Goal: Task Accomplishment & Management: Complete application form

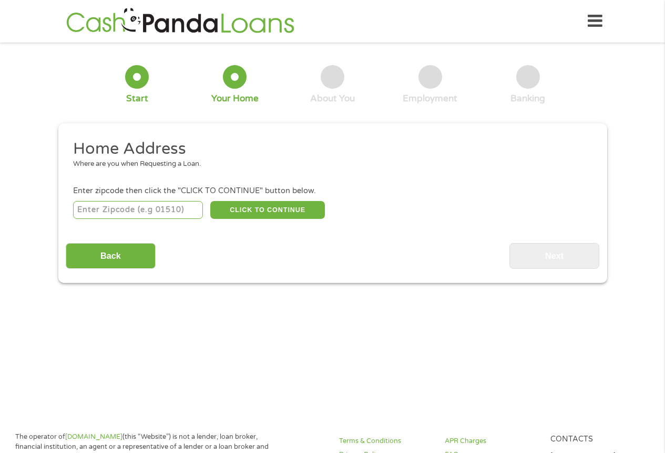
click at [83, 209] on input "number" at bounding box center [138, 210] width 130 height 18
type input "93550"
click at [257, 208] on button "CLICK TO CONTINUE" at bounding box center [267, 210] width 115 height 18
type input "93550"
type input "Palmdale"
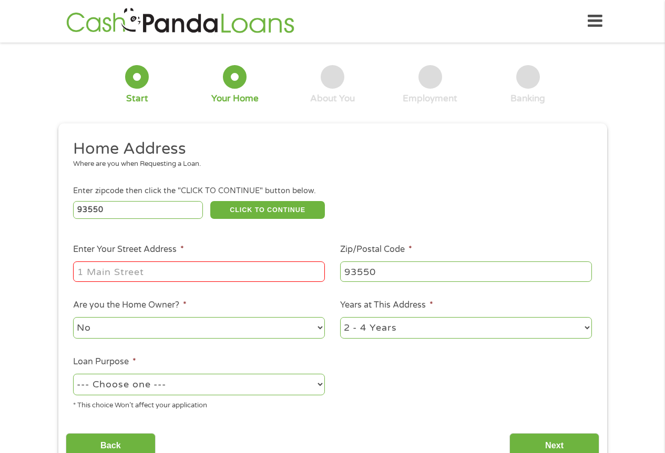
click at [155, 274] on input "Enter Your Street Address *" at bounding box center [199, 272] width 252 height 20
type input "[STREET_ADDRESS]"
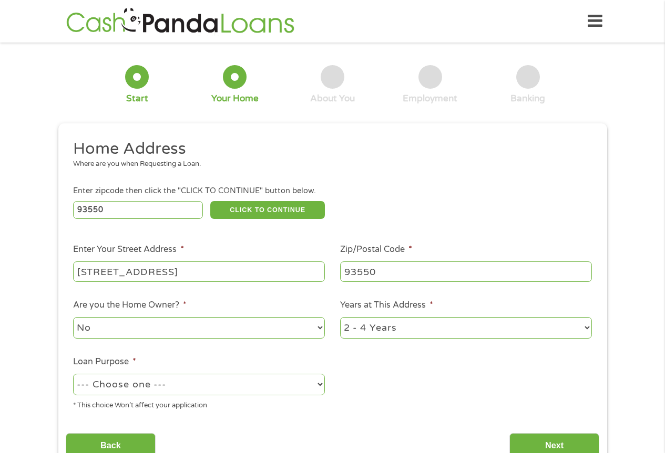
scroll to position [53, 0]
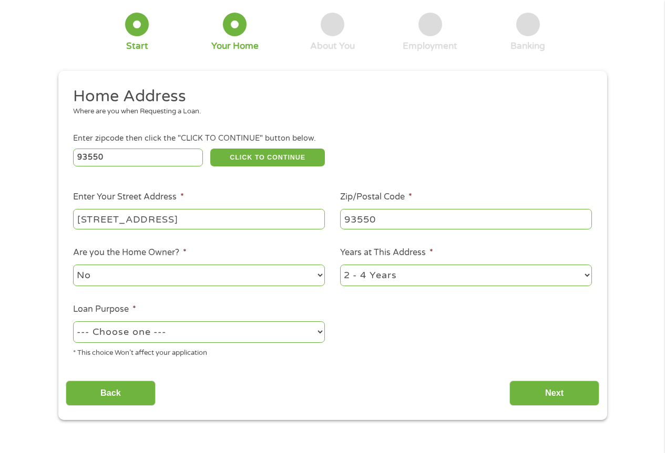
click at [380, 281] on select "1 Year or less 1 - 2 Years 2 - 4 Years Over 4 Years" at bounding box center [466, 276] width 252 height 22
select select "60months"
click at [340, 265] on select "1 Year or less 1 - 2 Years 2 - 4 Years Over 4 Years" at bounding box center [466, 276] width 252 height 22
click at [219, 331] on select "--- Choose one --- Pay Bills Debt Consolidation Home Improvement Major Purchase…" at bounding box center [199, 333] width 252 height 22
select select "paybills"
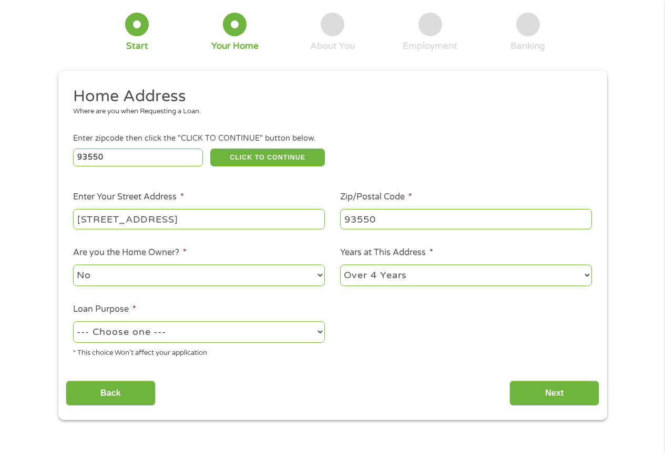
click at [73, 322] on select "--- Choose one --- Pay Bills Debt Consolidation Home Improvement Major Purchase…" at bounding box center [199, 333] width 252 height 22
click at [540, 394] on input "Next" at bounding box center [554, 394] width 90 height 26
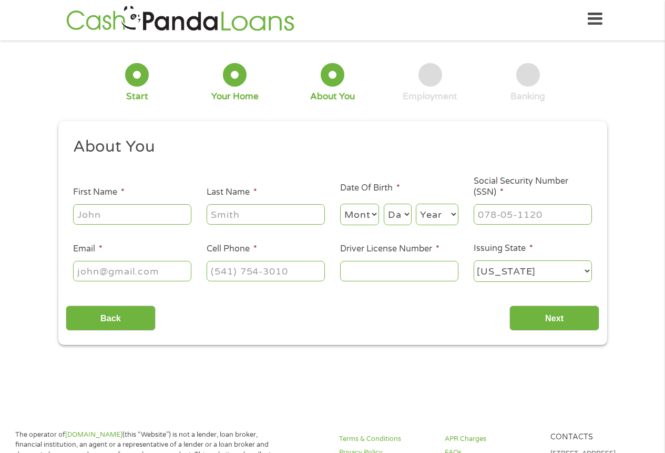
scroll to position [0, 0]
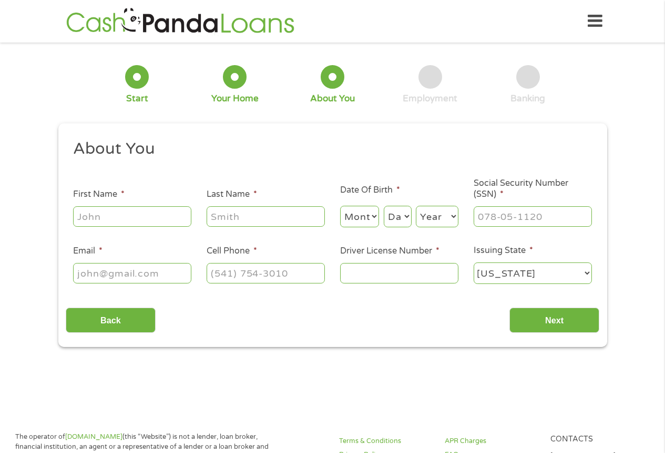
click at [86, 219] on input "First Name *" at bounding box center [132, 216] width 118 height 20
click at [94, 215] on input "First Name *" at bounding box center [132, 216] width 118 height 20
type input "[PERSON_NAME]"
type input "[EMAIL_ADDRESS][DOMAIN_NAME]"
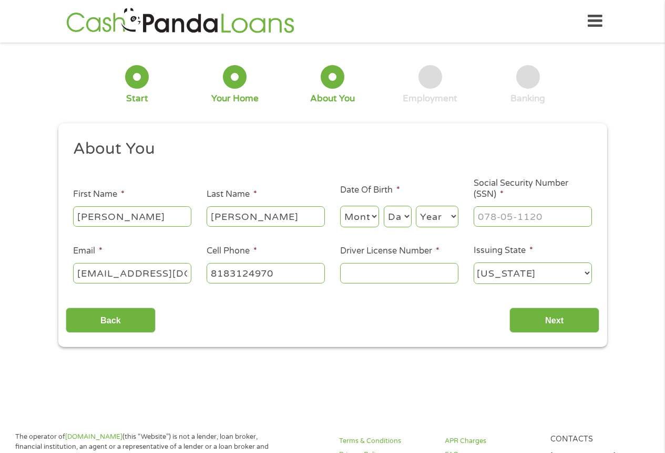
type input "[PHONE_NUMBER]"
type input "[PERSON_NAME](818) 312-[EMAIL_ADDRESS][DOMAIN_NAME]"
type input "(___) ___-____"
type input "[PERSON_NAME](818) 312-[EMAIL_ADDRESS][DOMAIN_NAME]"
click at [216, 273] on input "(___) ___-____" at bounding box center [265, 273] width 118 height 20
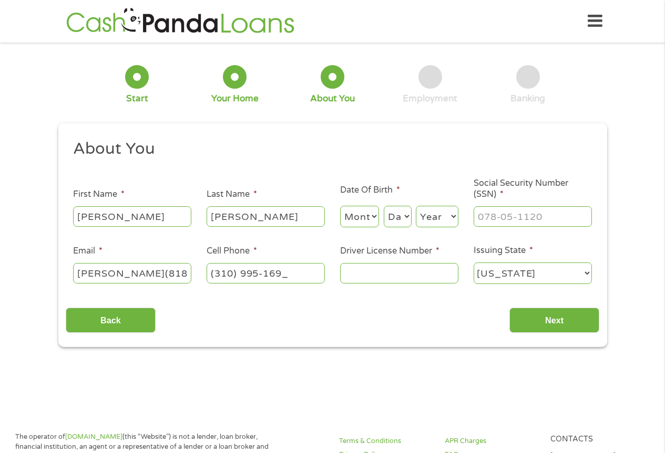
type input "[PHONE_NUMBER]"
click at [350, 222] on select "Month 1 2 3 4 5 6 7 8 9 10 11 12" at bounding box center [359, 217] width 39 height 22
select select "4"
click at [340, 206] on select "Month 1 2 3 4 5 6 7 8 9 10 11 12" at bounding box center [359, 217] width 39 height 22
click at [403, 211] on select "Day 1 2 3 4 5 6 7 8 9 10 11 12 13 14 15 16 17 18 19 20 21 22 23 24 25 26 27 28 …" at bounding box center [397, 217] width 28 height 22
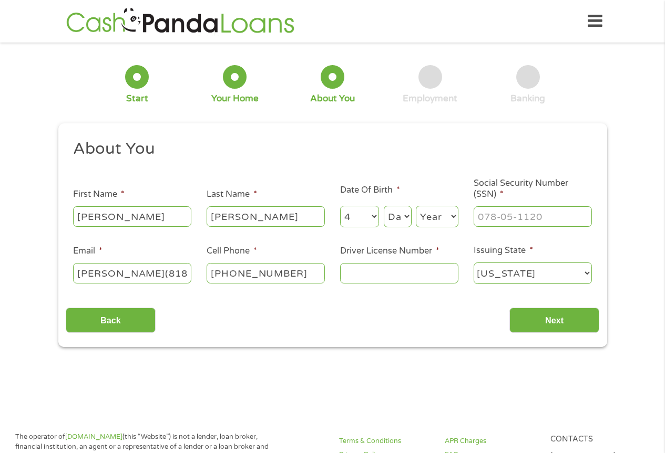
select select "19"
click at [383, 206] on select "Day 1 2 3 4 5 6 7 8 9 10 11 12 13 14 15 16 17 18 19 20 21 22 23 24 25 26 27 28 …" at bounding box center [397, 217] width 28 height 22
click at [436, 215] on select "Year [DATE] 2006 2005 2004 2003 2002 2001 2000 1999 1998 1997 1996 1995 1994 19…" at bounding box center [437, 217] width 43 height 22
select select "1986"
click at [416, 206] on select "Year [DATE] 2006 2005 2004 2003 2002 2001 2000 1999 1998 1997 1996 1995 1994 19…" at bounding box center [437, 217] width 43 height 22
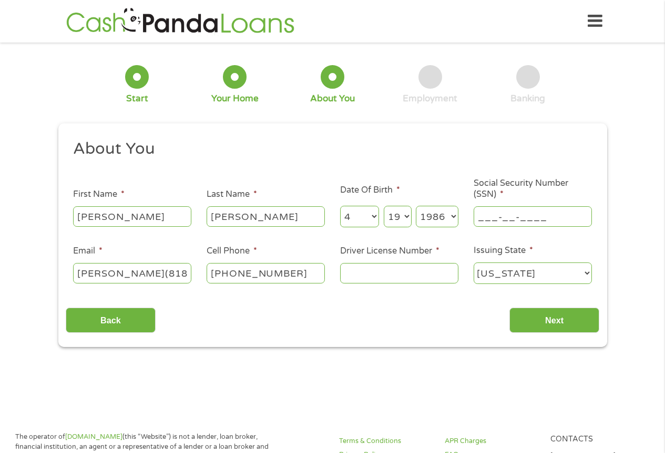
click at [481, 216] on input "___-__-____" at bounding box center [532, 216] width 118 height 20
type input "550-91-0782"
click at [409, 275] on input "Driver License Number *" at bounding box center [399, 273] width 118 height 20
type input "D8514544"
click at [565, 328] on input "Next" at bounding box center [554, 321] width 90 height 26
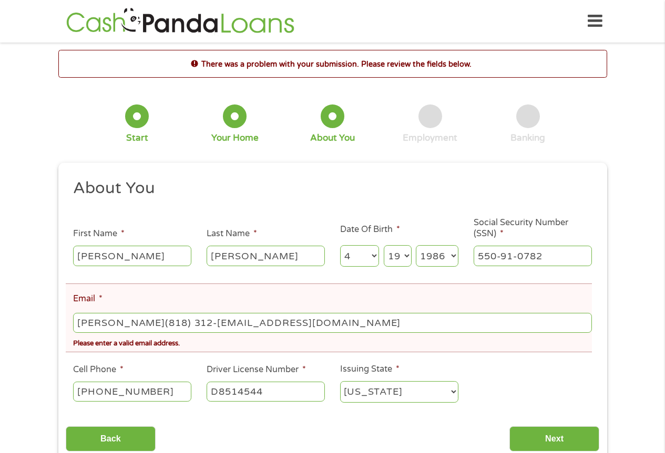
scroll to position [4, 4]
click at [546, 319] on input "[PERSON_NAME](818) 312-[EMAIL_ADDRESS][DOMAIN_NAME]" at bounding box center [332, 323] width 518 height 20
drag, startPoint x: 213, startPoint y: 323, endPoint x: 177, endPoint y: 317, distance: 36.6
click at [158, 317] on input "[PERSON_NAME](818) 312-[EMAIL_ADDRESS][DOMAIN_NAME]" at bounding box center [332, 323] width 518 height 20
click at [205, 323] on input "[PERSON_NAME](818) 312-[EMAIL_ADDRESS][DOMAIN_NAME]" at bounding box center [332, 323] width 518 height 20
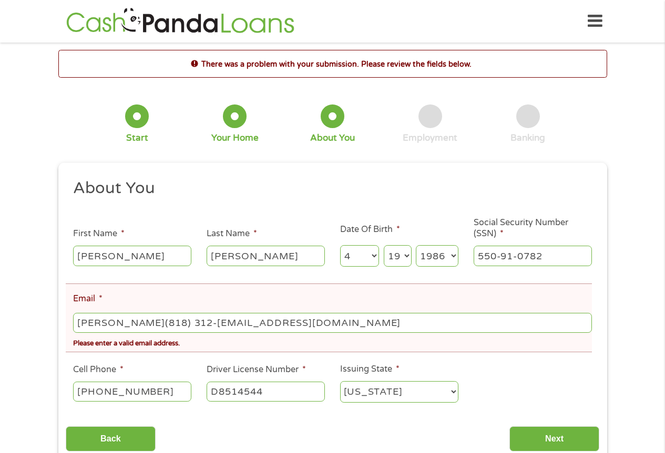
click at [213, 324] on input "[PERSON_NAME](818) 312-[EMAIL_ADDRESS][DOMAIN_NAME]" at bounding box center [332, 323] width 518 height 20
click at [285, 327] on input "[EMAIL_ADDRESS][DOMAIN_NAME]" at bounding box center [332, 323] width 518 height 20
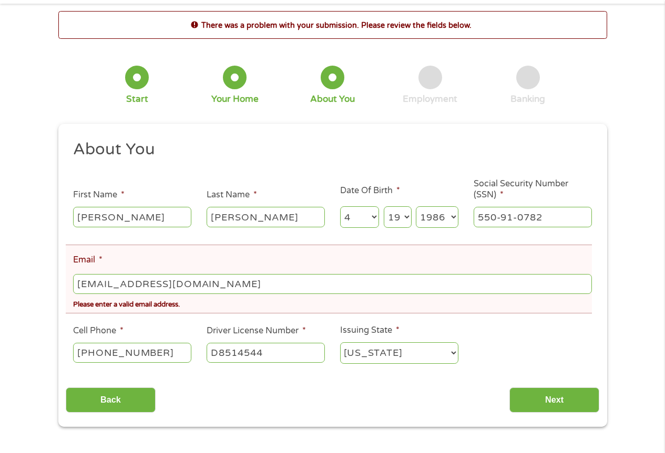
scroll to position [105, 0]
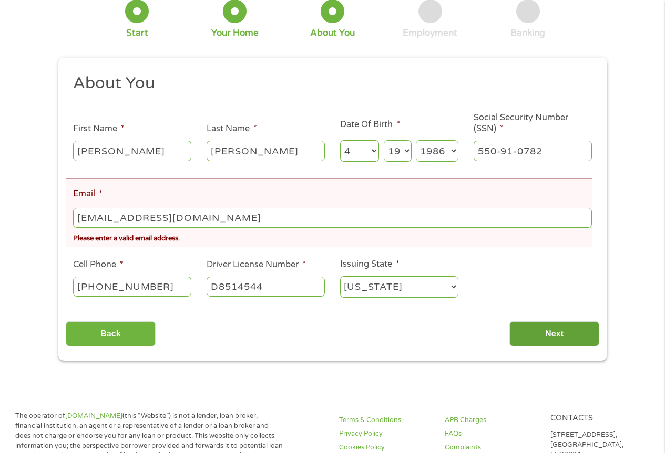
type input "[EMAIL_ADDRESS][DOMAIN_NAME]"
click at [549, 343] on input "Next" at bounding box center [554, 335] width 90 height 26
click at [550, 332] on input "Next" at bounding box center [554, 335] width 90 height 26
drag, startPoint x: 216, startPoint y: 219, endPoint x: 0, endPoint y: 219, distance: 216.4
click at [0, 219] on div "There was a problem with your submission. Please review the fields below. 1 Sta…" at bounding box center [332, 153] width 665 height 416
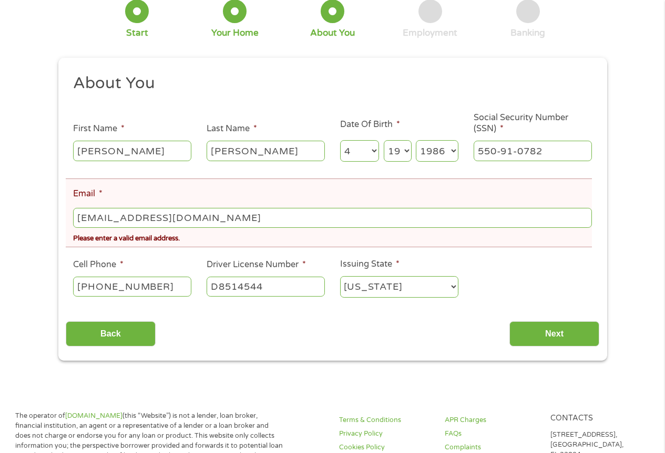
type input "[EMAIL_ADDRESS][DOMAIN_NAME]"
click at [312, 259] on li "Driver License Number * [DRIVERS_LICENSE_NUMBER]" at bounding box center [265, 278] width 133 height 40
click at [549, 332] on input "Next" at bounding box center [554, 335] width 90 height 26
click at [211, 217] on input "[EMAIL_ADDRESS][DOMAIN_NAME]" at bounding box center [332, 218] width 518 height 20
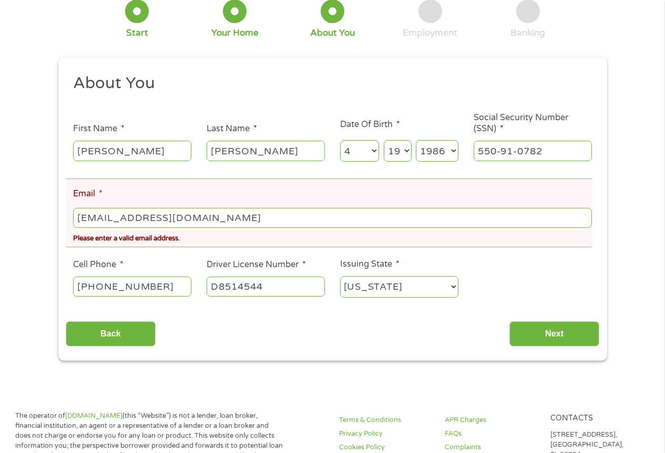
drag, startPoint x: 213, startPoint y: 216, endPoint x: 0, endPoint y: 201, distance: 213.3
click at [0, 201] on div "There was a problem with your submission. Please review the fields below. 1 Sta…" at bounding box center [332, 153] width 665 height 416
type input "[EMAIL_ADDRESS][DOMAIN_NAME]"
click at [551, 337] on input "Next" at bounding box center [554, 335] width 90 height 26
click at [213, 227] on input "[EMAIL_ADDRESS][DOMAIN_NAME]" at bounding box center [332, 218] width 518 height 20
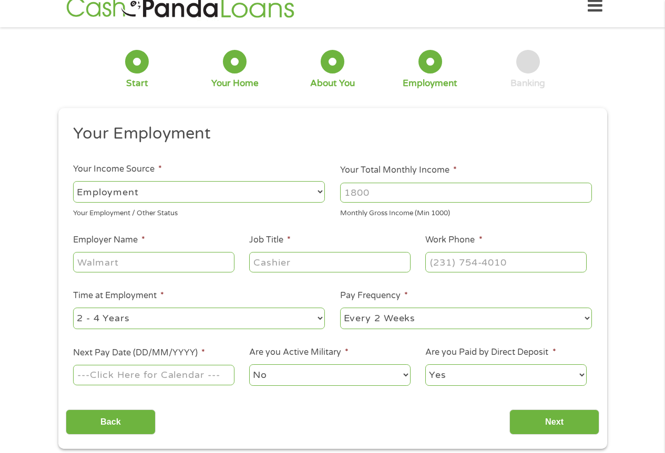
scroll to position [2, 0]
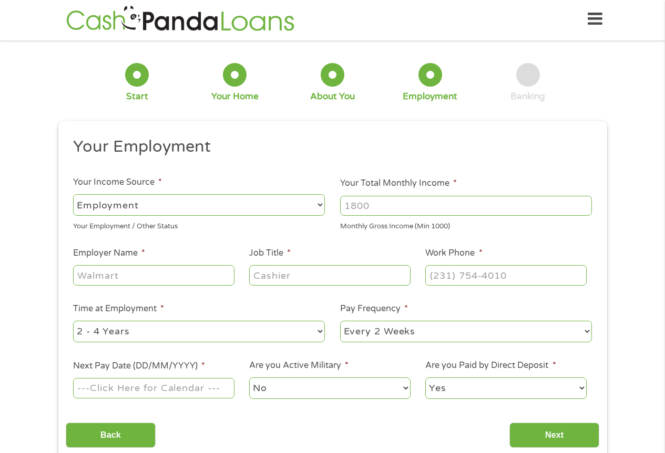
click at [162, 266] on div at bounding box center [153, 276] width 161 height 24
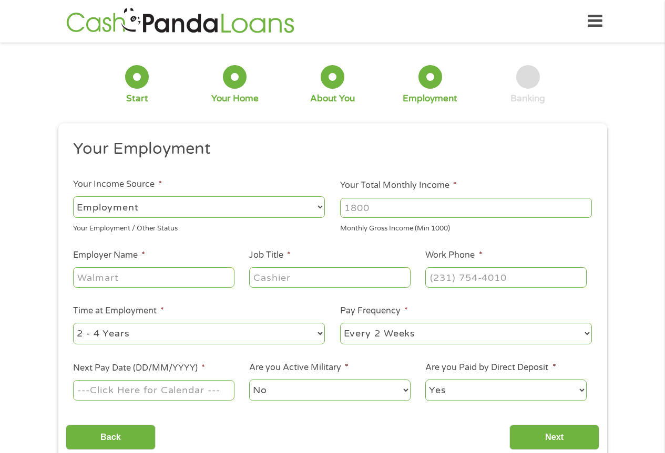
click at [352, 215] on input "Your Total Monthly Income *" at bounding box center [466, 208] width 252 height 20
type input "4200"
click at [82, 278] on input "Employer Name *" at bounding box center [153, 277] width 161 height 20
type input "e"
type input "[PERSON_NAME] & Gin"
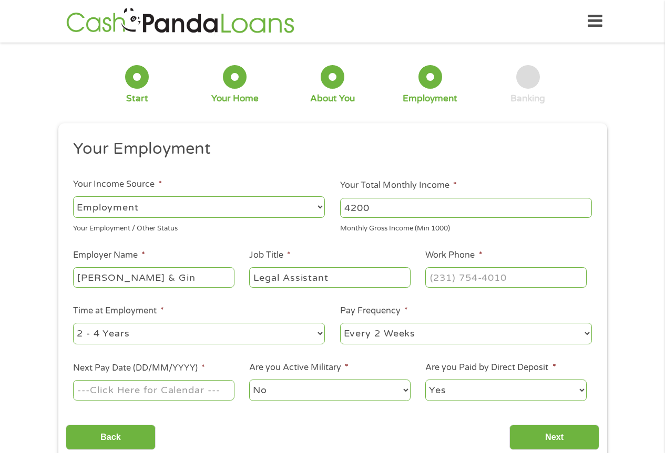
type input "Legal Assistant"
type input "[PHONE_NUMBER]"
click at [116, 333] on select "--- Choose one --- 1 Year or less 1 - 2 Years 2 - 4 Years Over 4 Years" at bounding box center [199, 334] width 252 height 22
select select "60months"
click at [73, 323] on select "--- Choose one --- 1 Year or less 1 - 2 Years 2 - 4 Years Over 4 Years" at bounding box center [199, 334] width 252 height 22
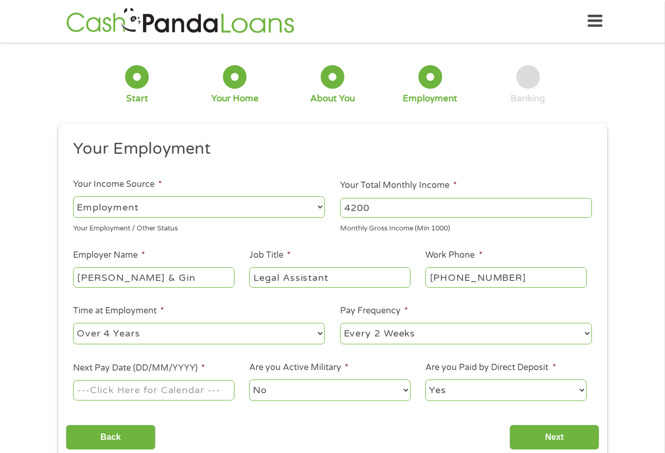
click at [357, 340] on select "--- Choose one --- Every 2 Weeks Every Week Monthly Semi-Monthly" at bounding box center [466, 334] width 252 height 22
select select "semimonthly"
click at [340, 323] on select "--- Choose one --- Every 2 Weeks Every Week Monthly Semi-Monthly" at bounding box center [466, 334] width 252 height 22
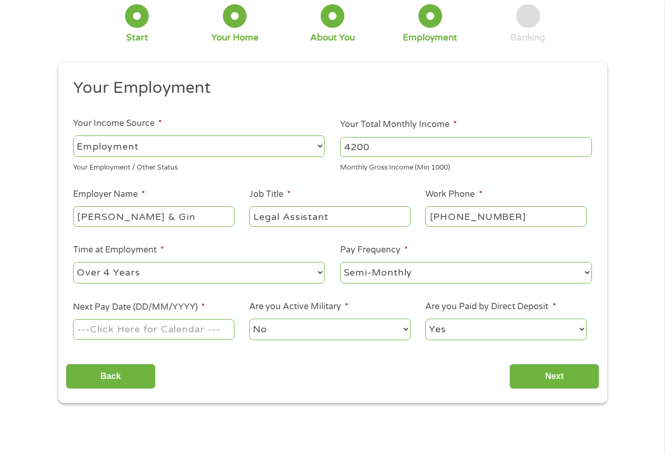
scroll to position [158, 0]
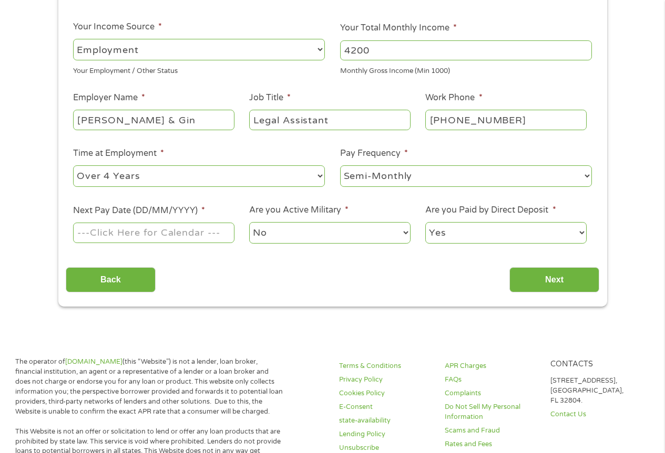
click at [130, 226] on input "Next Pay Date (DD/MM/YYYY) *" at bounding box center [153, 233] width 161 height 20
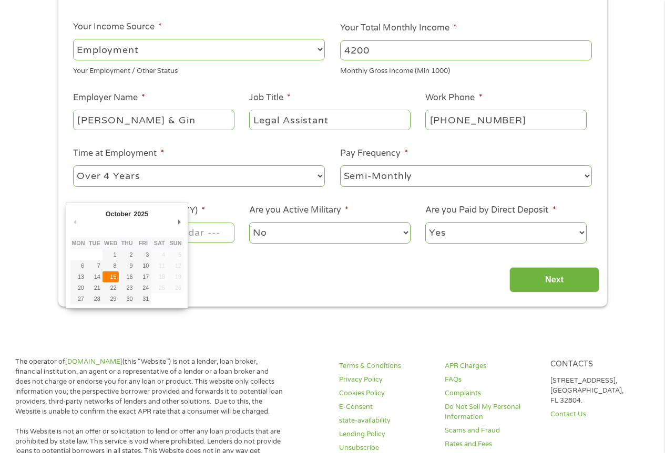
type input "[DATE]"
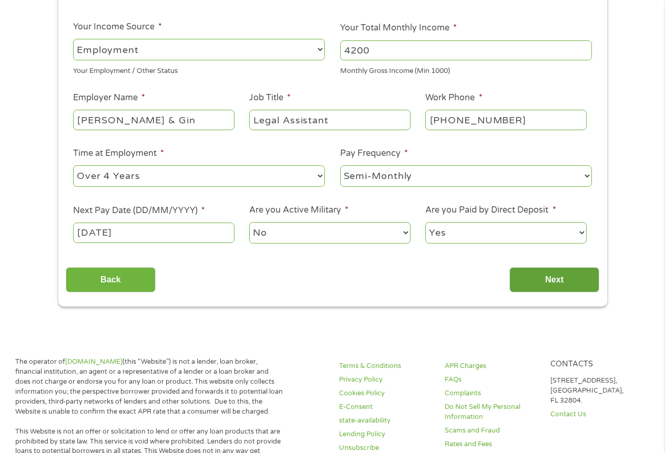
click at [553, 283] on input "Next" at bounding box center [554, 280] width 90 height 26
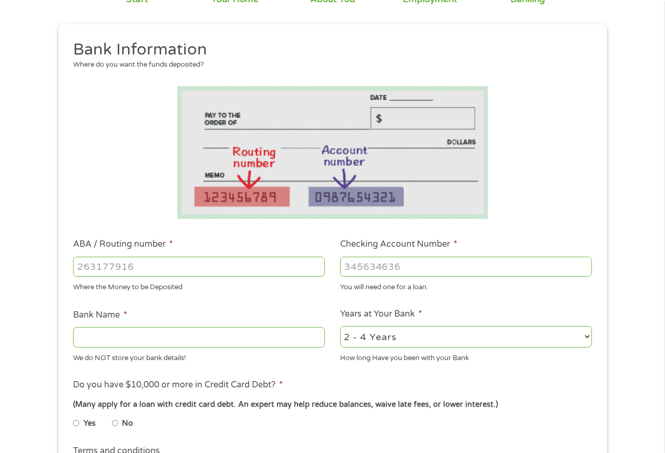
scroll to position [210, 0]
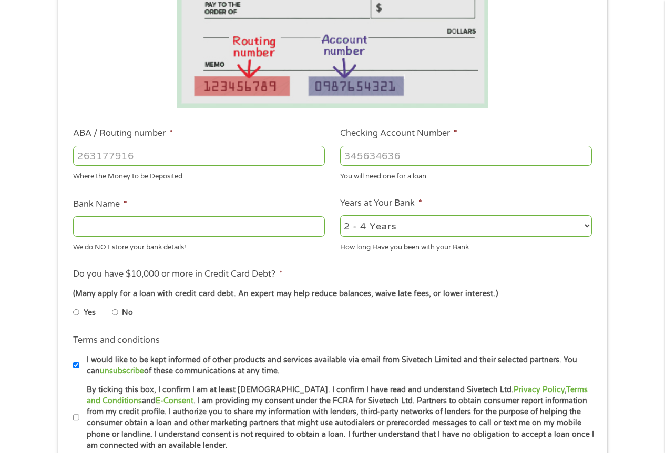
click at [94, 154] on input "ABA / Routing number *" at bounding box center [199, 156] width 252 height 20
type input "121000248"
type input "[PERSON_NAME] FARGO BANK NA"
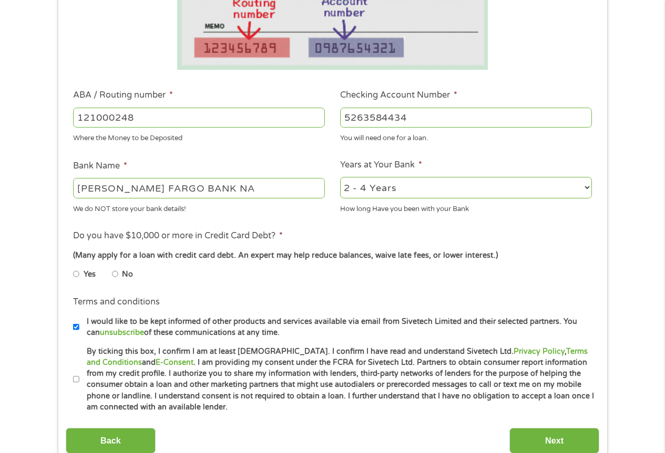
scroll to position [315, 0]
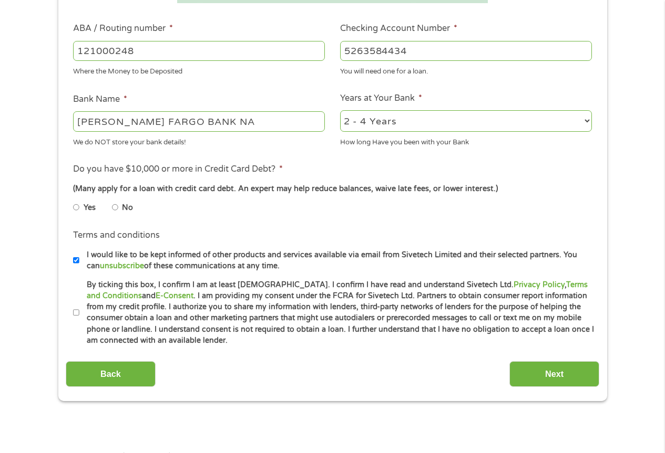
type input "5263584434"
click at [121, 206] on li "No" at bounding box center [131, 208] width 38 height 20
click at [118, 206] on input "No" at bounding box center [115, 207] width 6 height 17
radio input "true"
click at [550, 373] on input "Next" at bounding box center [554, 374] width 90 height 26
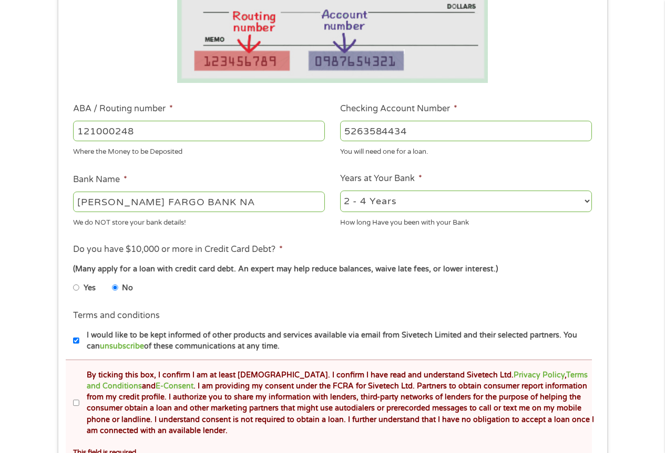
scroll to position [368, 0]
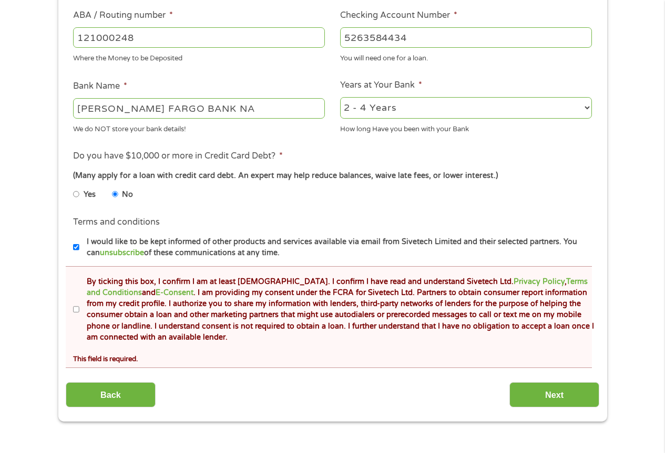
click at [78, 307] on input "By ticking this box, I confirm I am at least [DEMOGRAPHIC_DATA]. I confirm I ha…" at bounding box center [76, 310] width 6 height 17
checkbox input "true"
click at [570, 390] on input "Next" at bounding box center [554, 395] width 90 height 26
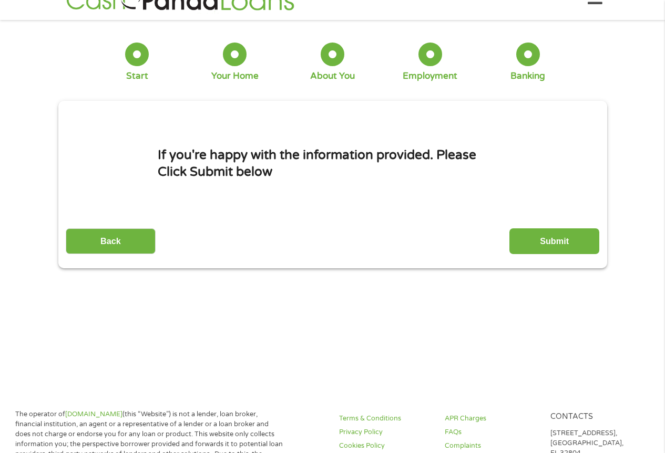
scroll to position [0, 0]
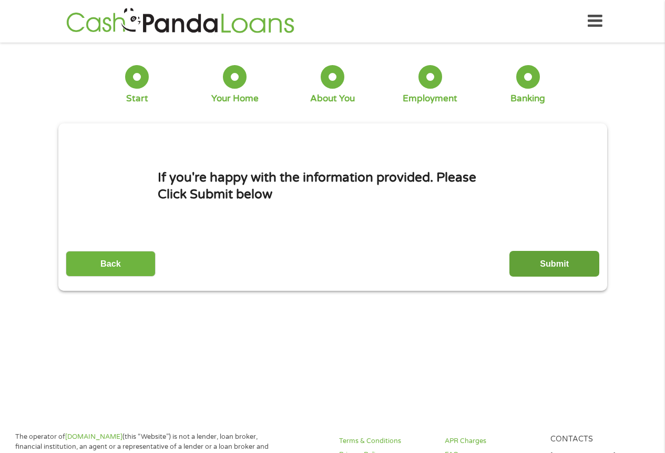
click at [550, 257] on input "Submit" at bounding box center [554, 264] width 90 height 26
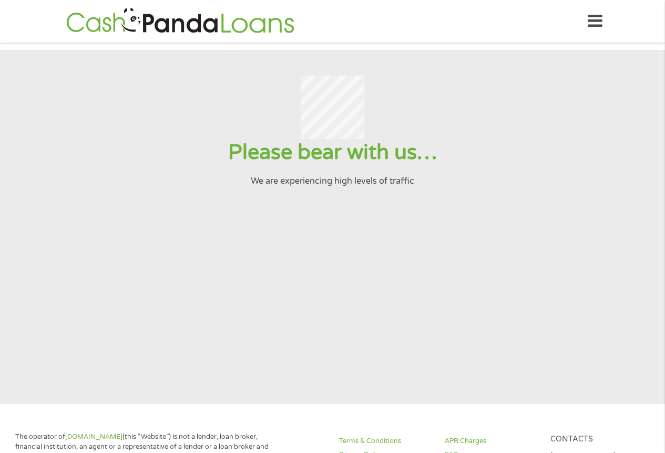
click at [592, 20] on icon at bounding box center [594, 21] width 15 height 26
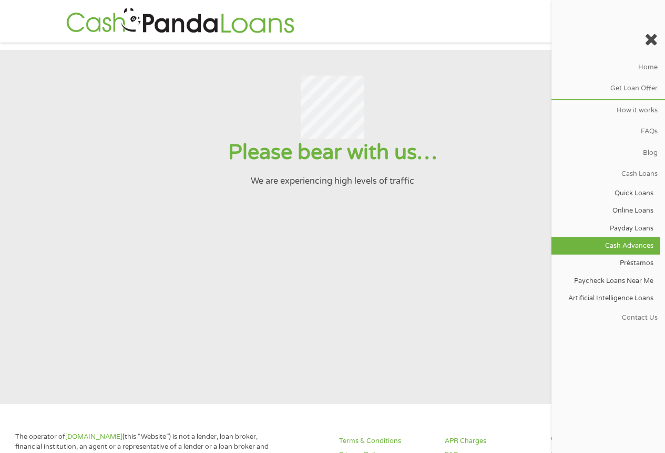
click at [627, 247] on link "Cash Advances" at bounding box center [605, 245] width 109 height 17
